Goal: Transaction & Acquisition: Download file/media

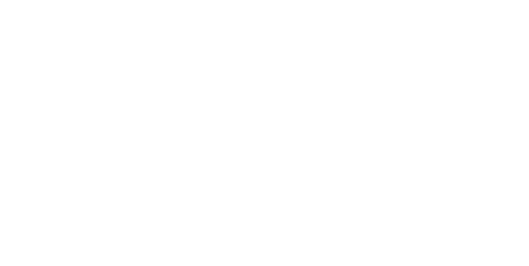
scroll to position [28, 0]
click at [112, 35] on section "BEST SHAREPOINT CODE EDITOR Add SharePoint Custom Code with ShortPoint's Free C…" at bounding box center [264, 182] width 529 height 420
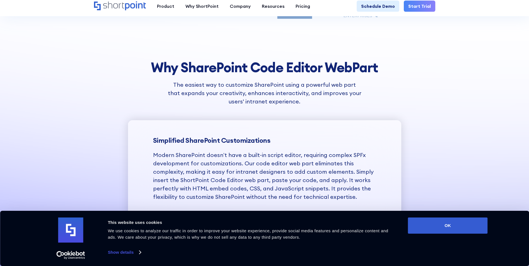
scroll to position [724, 0]
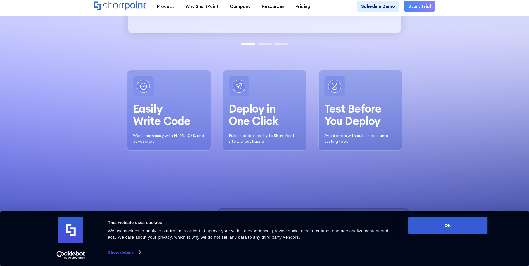
drag, startPoint x: 457, startPoint y: 227, endPoint x: 456, endPoint y: 167, distance: 59.2
click at [457, 227] on button "OK" at bounding box center [448, 226] width 80 height 16
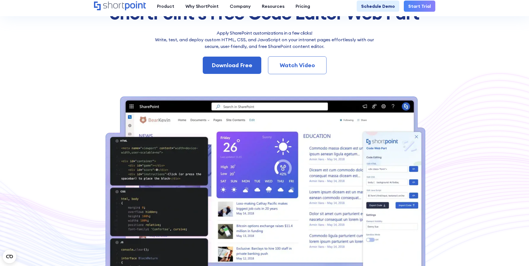
scroll to position [0, 0]
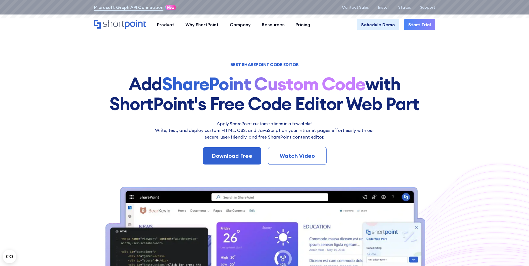
click at [301, 160] on div "Watch Video" at bounding box center [297, 156] width 40 height 8
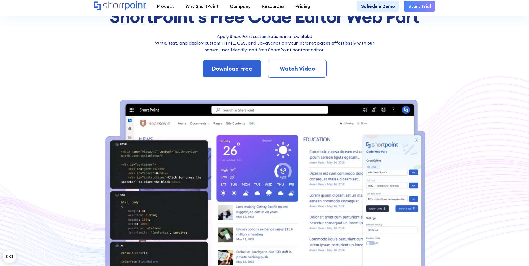
scroll to position [82, 0]
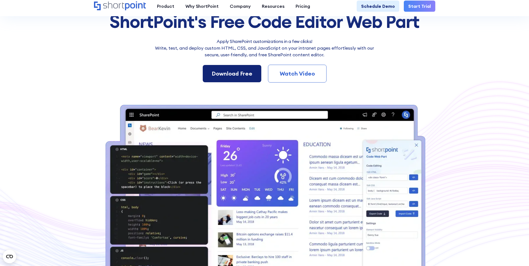
click at [244, 78] on div "Download Free" at bounding box center [232, 73] width 41 height 8
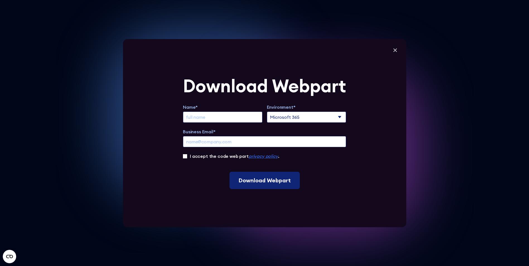
click at [294, 189] on input "Download Webpart" at bounding box center [265, 180] width 70 height 17
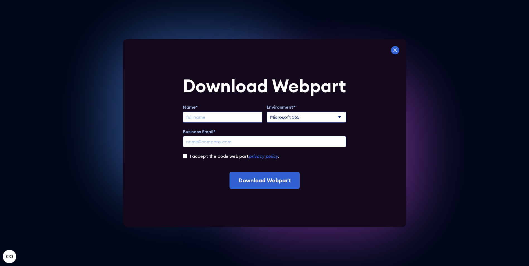
click at [398, 51] on icon at bounding box center [395, 50] width 8 height 8
